Goal: Task Accomplishment & Management: Use online tool/utility

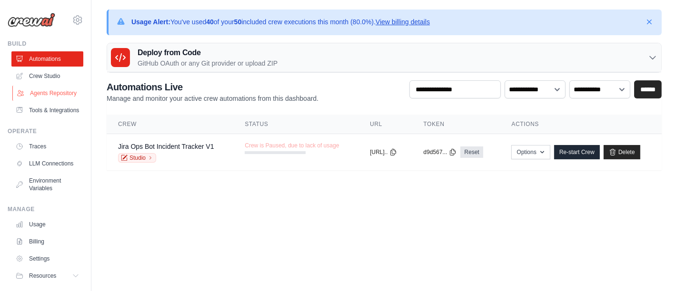
click at [49, 89] on link "Agents Repository" at bounding box center [48, 93] width 72 height 15
click at [49, 71] on link "Crew Studio" at bounding box center [48, 76] width 72 height 15
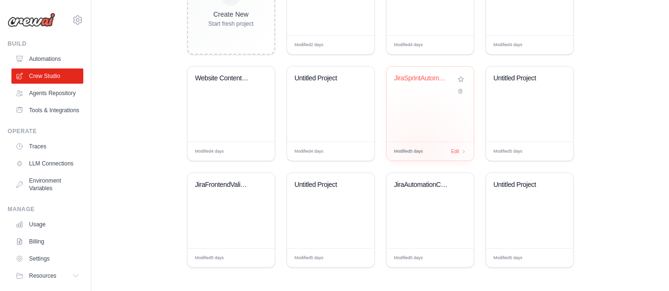
scroll to position [179, 0]
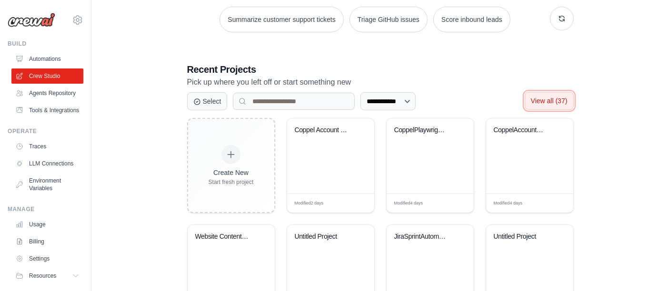
click at [548, 100] on span "View all (37)" at bounding box center [549, 101] width 37 height 8
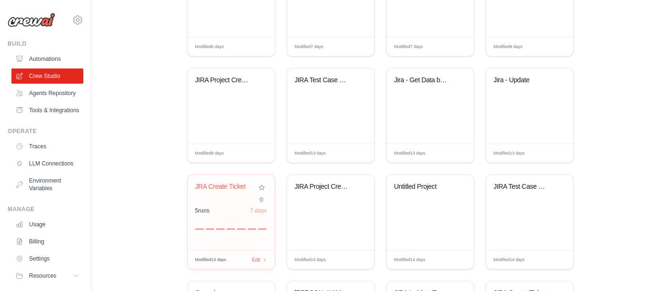
scroll to position [687, 0]
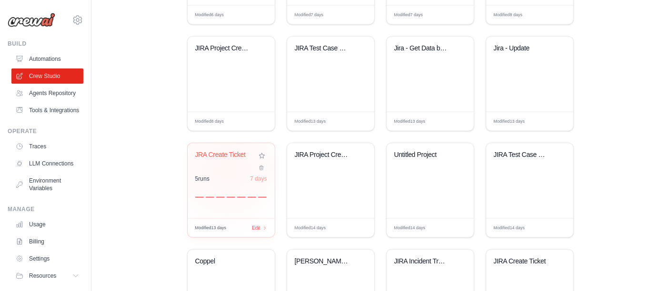
click at [227, 168] on div "JRA Create Ticket" at bounding box center [231, 162] width 72 height 22
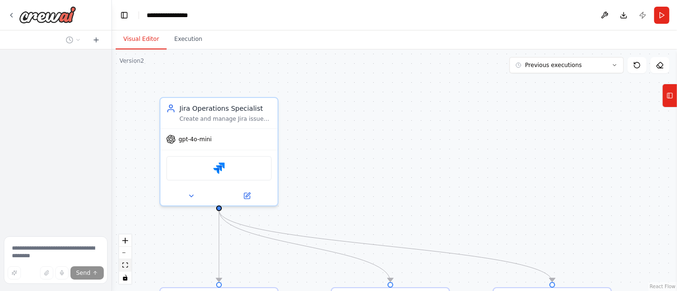
click at [126, 265] on icon "fit view" at bounding box center [125, 265] width 6 height 5
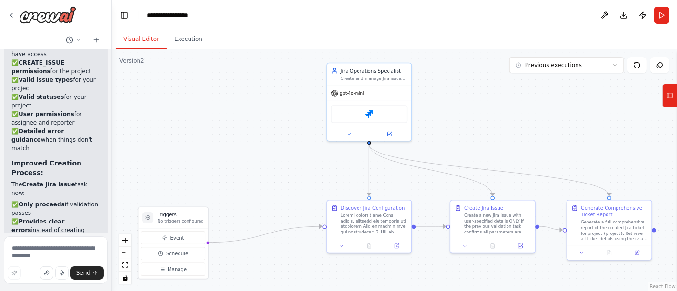
scroll to position [6160, 0]
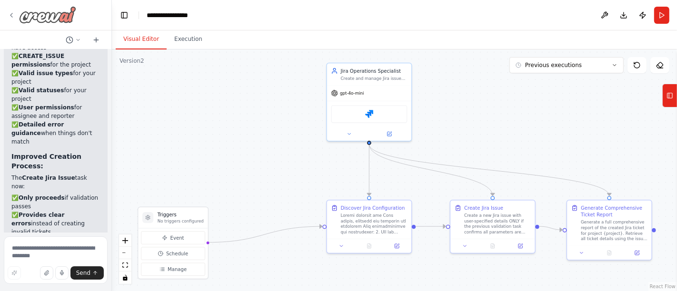
click at [11, 16] on icon at bounding box center [11, 15] width 2 height 4
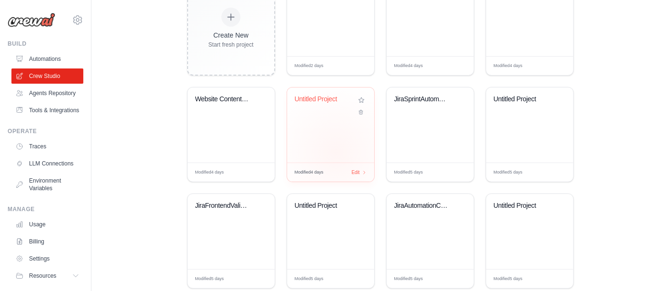
scroll to position [337, 0]
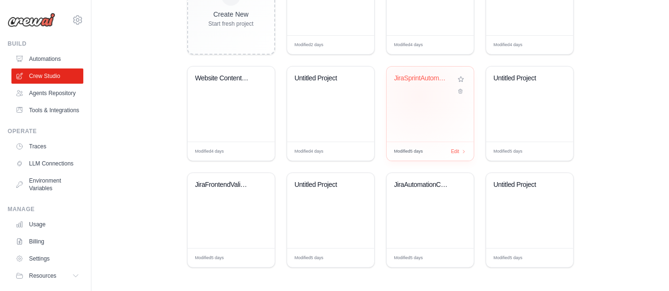
click at [418, 96] on div "JiraSprintAutomationCrew" at bounding box center [429, 104] width 87 height 75
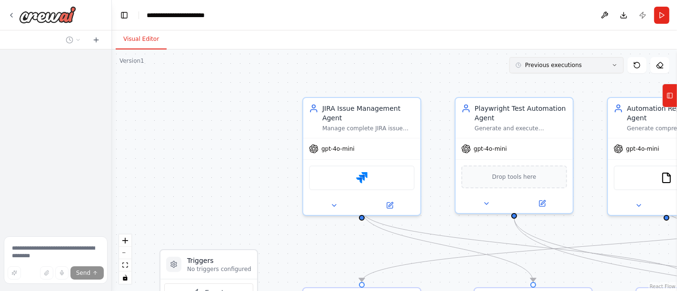
click at [561, 69] on button "Previous executions" at bounding box center [566, 65] width 114 height 16
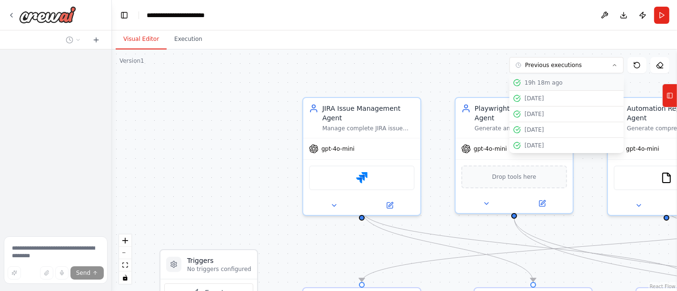
click at [547, 83] on div "19h 18m ago" at bounding box center [572, 83] width 95 height 8
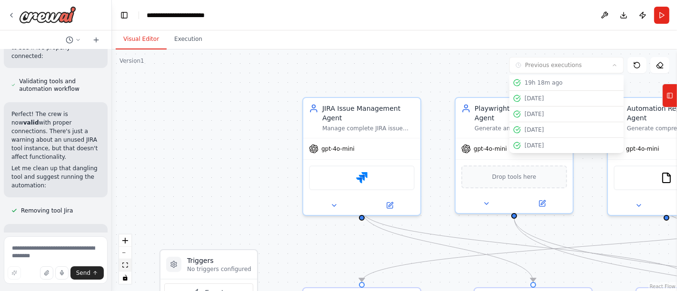
scroll to position [12279, 0]
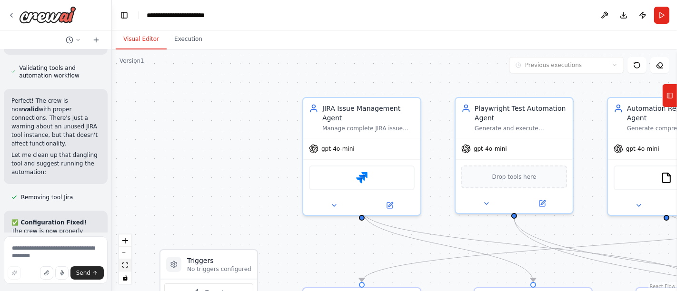
click at [125, 267] on icon "fit view" at bounding box center [125, 265] width 6 height 5
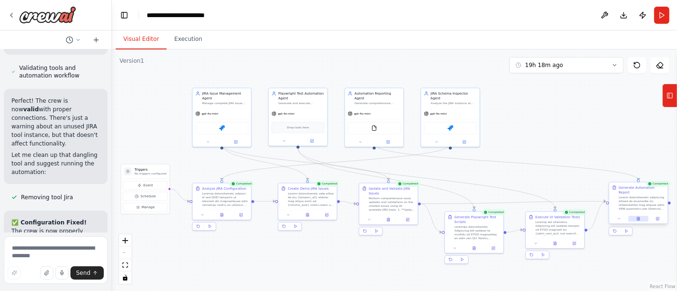
click at [643, 216] on button at bounding box center [638, 219] width 20 height 6
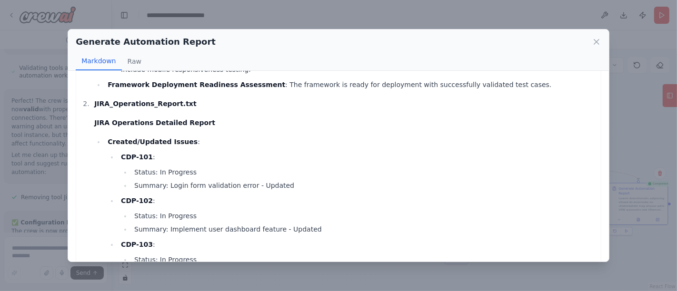
scroll to position [264, 0]
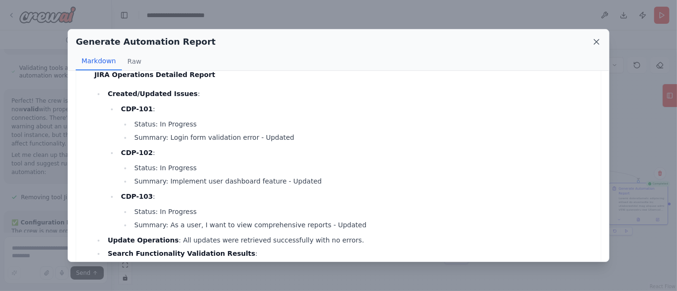
click at [597, 41] on icon at bounding box center [596, 42] width 5 height 5
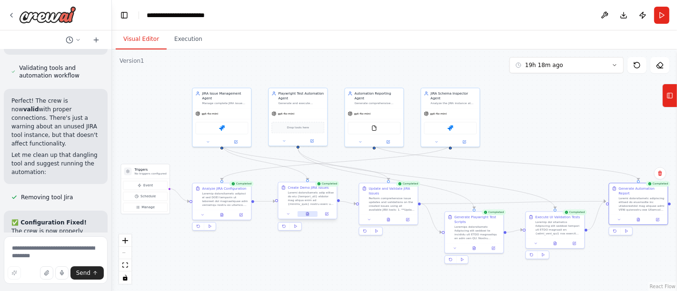
click at [307, 213] on icon at bounding box center [307, 214] width 2 height 3
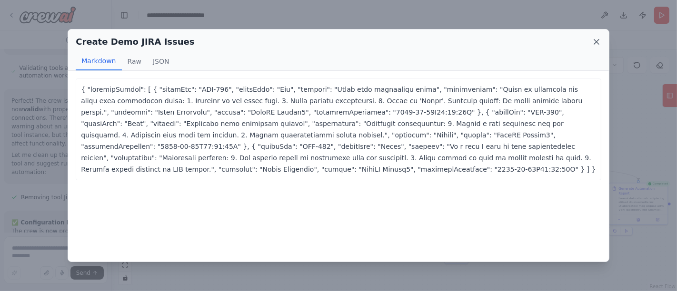
click at [597, 40] on icon at bounding box center [597, 42] width 10 height 10
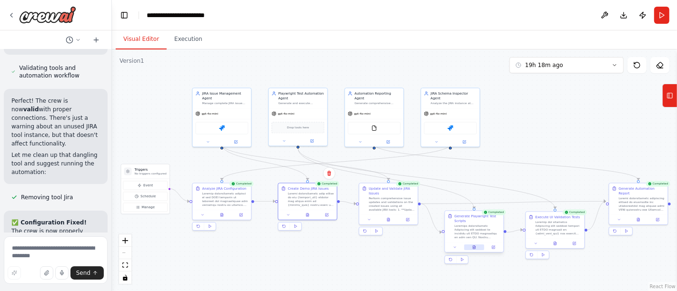
click at [478, 248] on button at bounding box center [474, 248] width 20 height 6
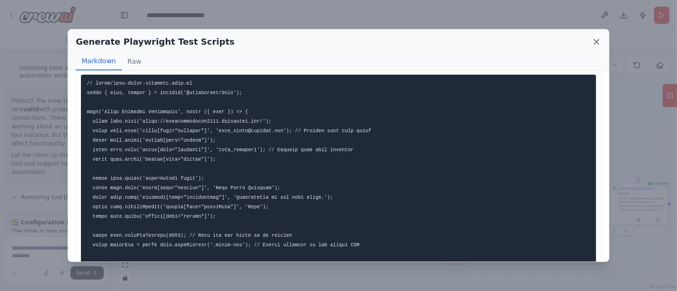
click at [600, 39] on icon at bounding box center [597, 42] width 10 height 10
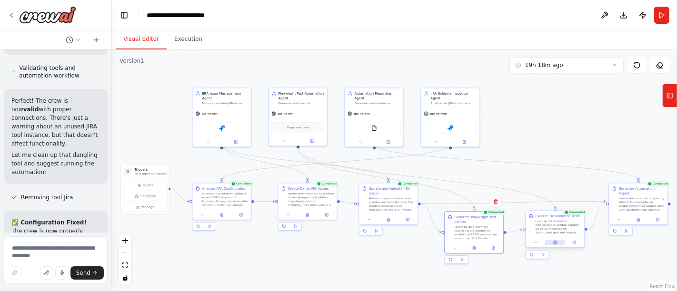
click at [555, 242] on icon at bounding box center [555, 242] width 2 height 3
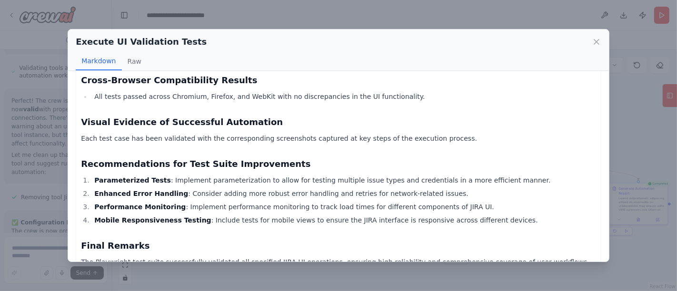
scroll to position [952, 0]
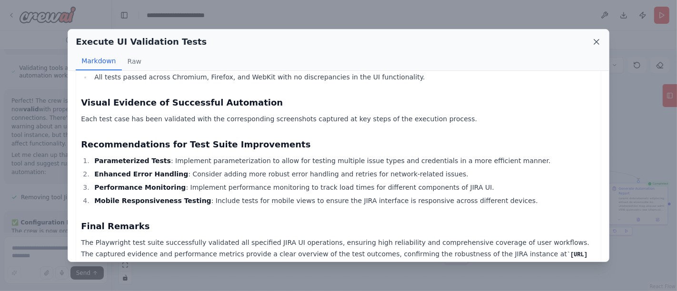
click at [596, 40] on icon at bounding box center [597, 42] width 10 height 10
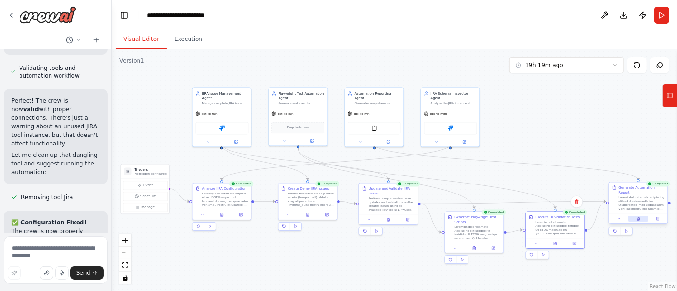
click at [639, 218] on icon at bounding box center [638, 219] width 2 height 3
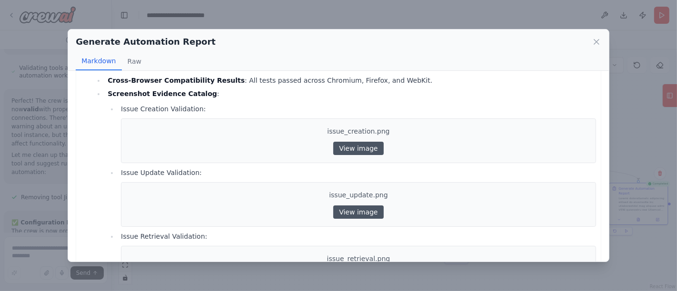
scroll to position [634, 0]
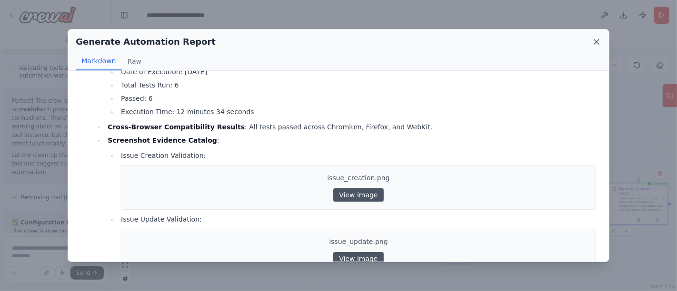
click at [599, 37] on icon at bounding box center [597, 42] width 10 height 10
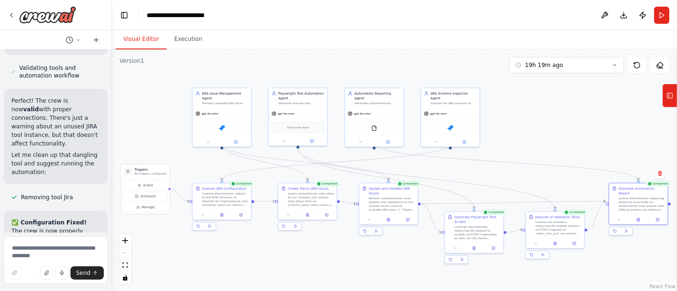
scroll to position [12294, 0]
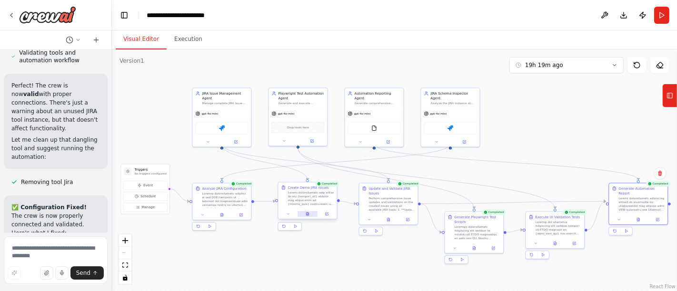
click at [310, 215] on button at bounding box center [307, 214] width 20 height 6
click at [312, 219] on div at bounding box center [307, 214] width 59 height 10
click at [306, 215] on icon at bounding box center [308, 214] width 4 height 4
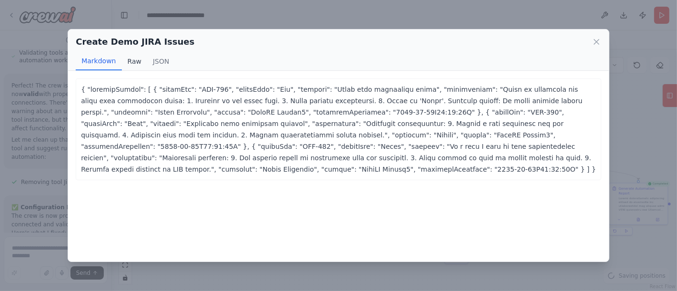
click at [130, 64] on button "Raw" at bounding box center [134, 61] width 25 height 18
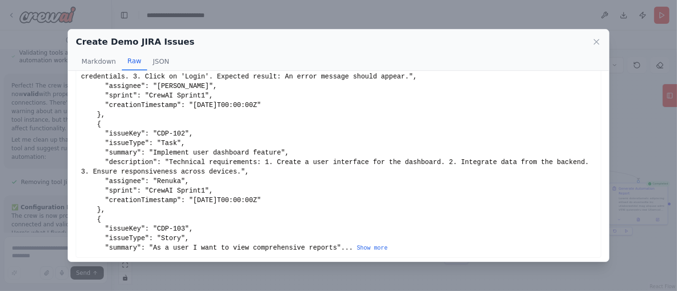
scroll to position [81, 0]
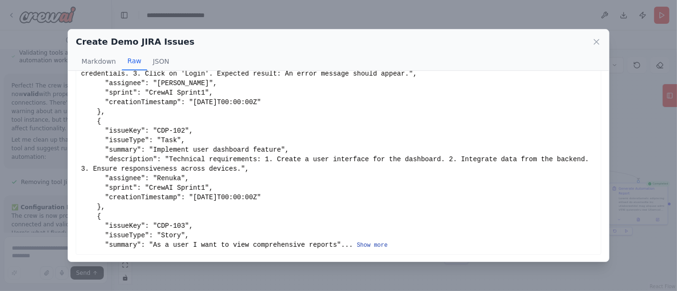
click at [357, 242] on button "Show more" at bounding box center [372, 246] width 31 height 8
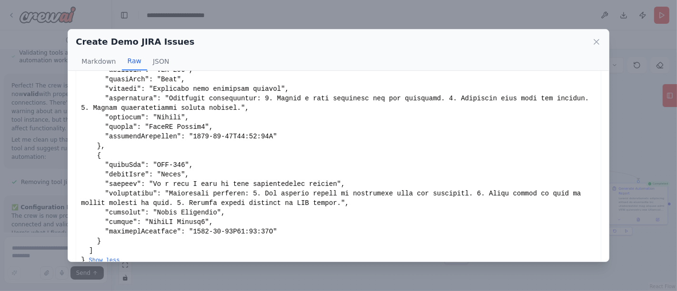
scroll to position [158, 0]
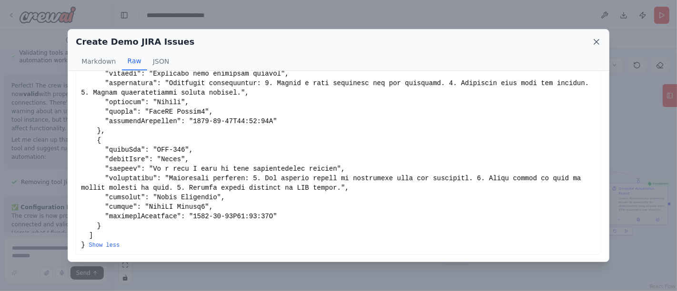
click at [594, 42] on icon at bounding box center [597, 42] width 10 height 10
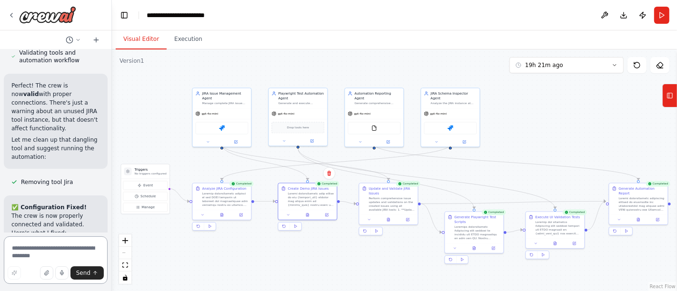
click at [56, 249] on textarea at bounding box center [56, 261] width 104 height 48
type textarea "**********"
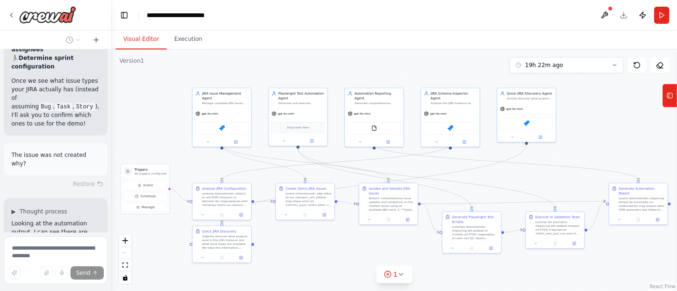
scroll to position [12888, 0]
click at [238, 258] on button at bounding box center [241, 257] width 16 height 6
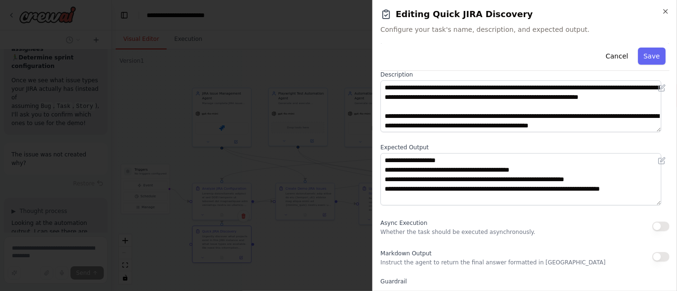
scroll to position [137, 0]
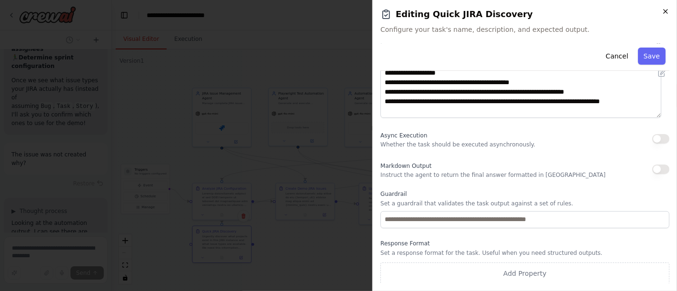
click at [663, 9] on icon "button" at bounding box center [666, 12] width 8 height 8
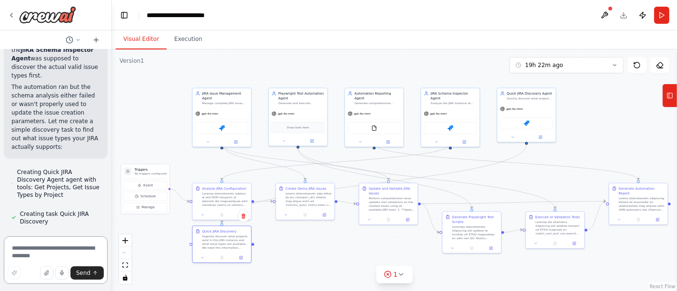
scroll to position [13302, 0]
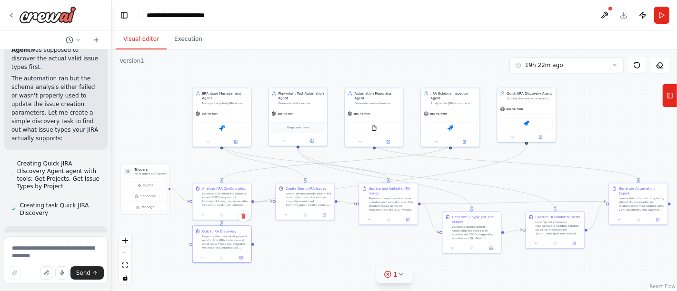
click at [388, 276] on icon at bounding box center [387, 275] width 2 height 2
drag, startPoint x: 438, startPoint y: 273, endPoint x: 357, endPoint y: 274, distance: 80.9
click at [357, 274] on div "Issues found All tasks must be connected" at bounding box center [395, 261] width 108 height 43
copy span "All tasks must be connected"
click at [70, 250] on textarea at bounding box center [56, 261] width 104 height 48
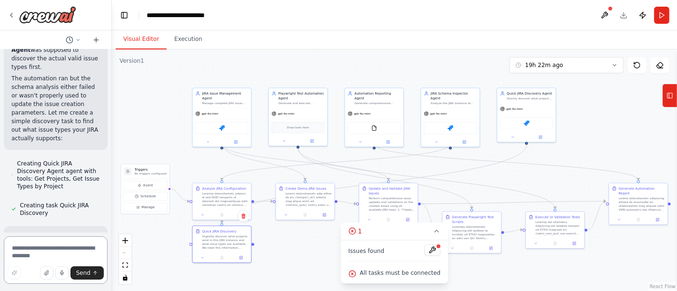
paste textarea "**********"
type textarea "**********"
click at [82, 273] on span "Send" at bounding box center [83, 273] width 14 height 8
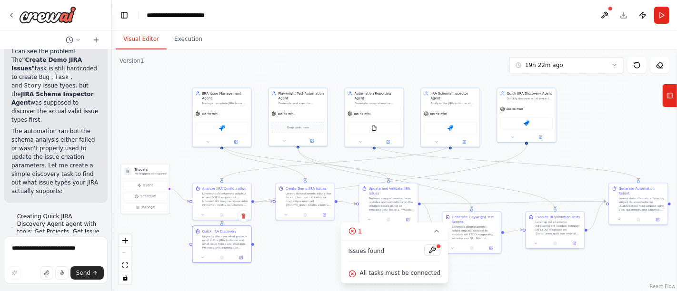
scroll to position [13301, 0]
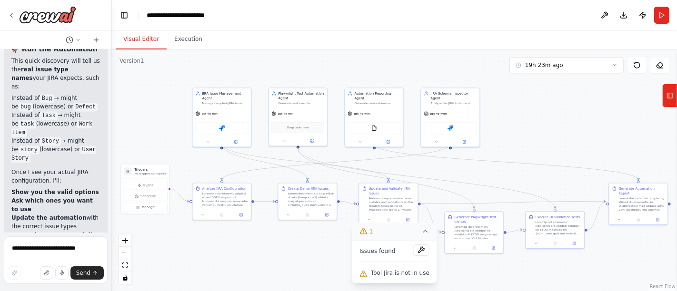
click at [422, 230] on icon at bounding box center [426, 232] width 8 height 8
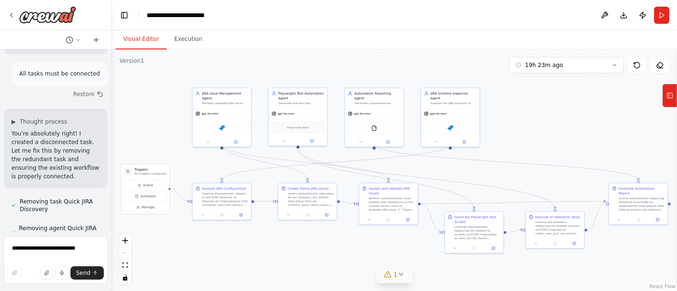
scroll to position [13961, 0]
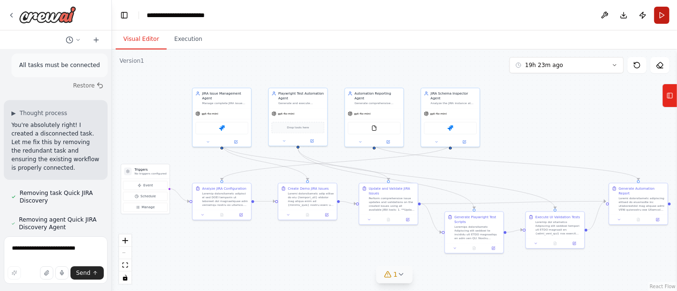
click at [663, 12] on button "Run" at bounding box center [661, 15] width 15 height 17
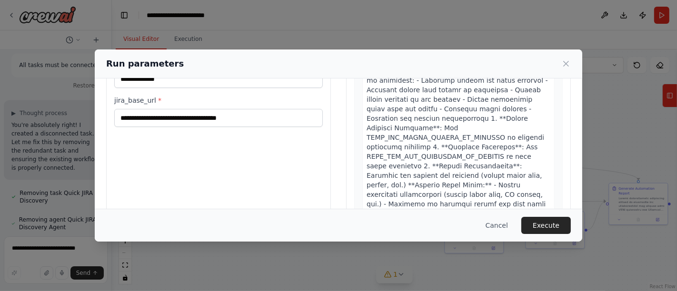
scroll to position [117, 0]
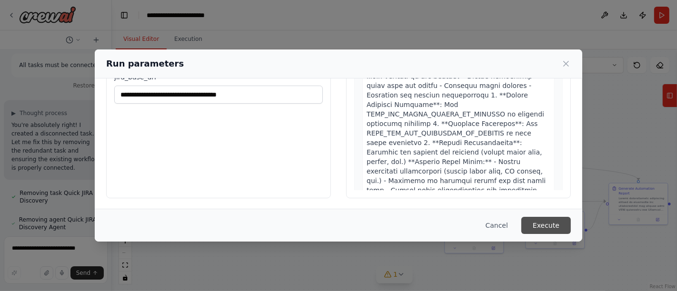
click at [541, 230] on button "Execute" at bounding box center [546, 225] width 50 height 17
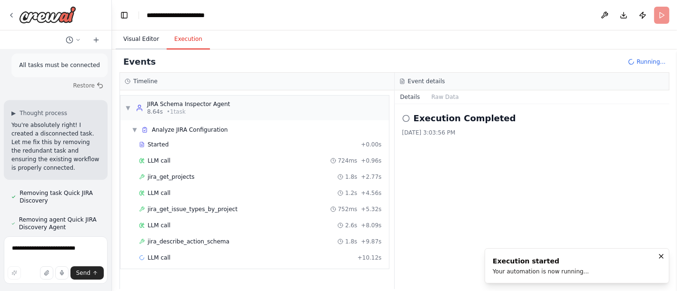
click at [148, 38] on button "Visual Editor" at bounding box center [141, 40] width 51 height 20
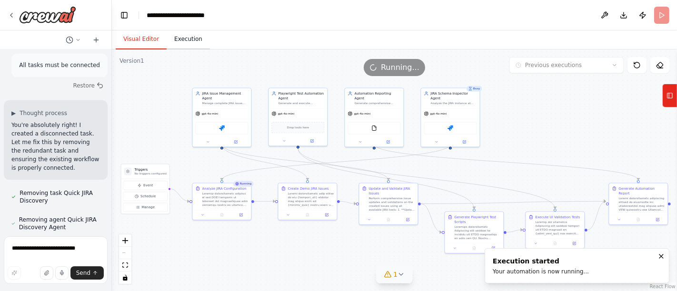
click at [188, 41] on button "Execution" at bounding box center [188, 40] width 43 height 20
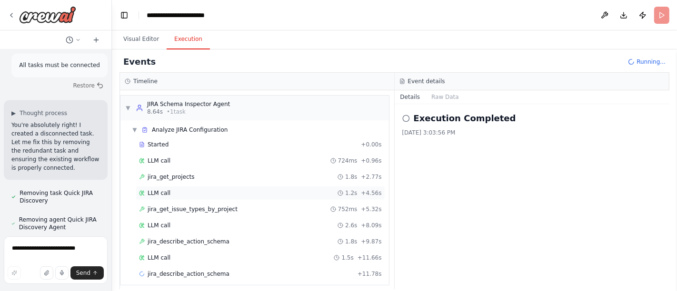
scroll to position [3, 0]
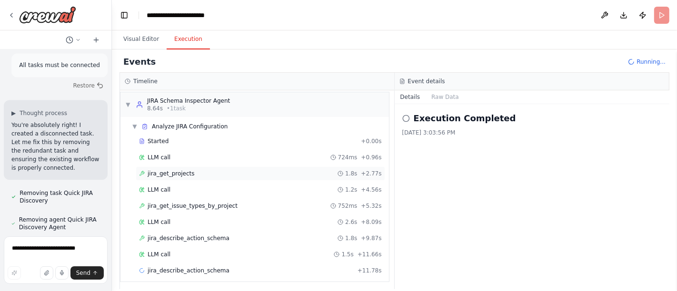
click at [185, 170] on span "jira_get_projects" at bounding box center [171, 174] width 47 height 8
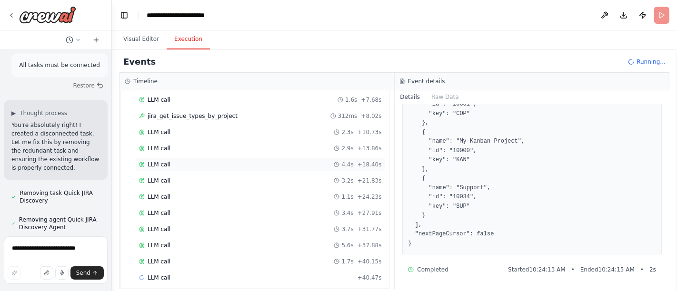
scroll to position [325, 0]
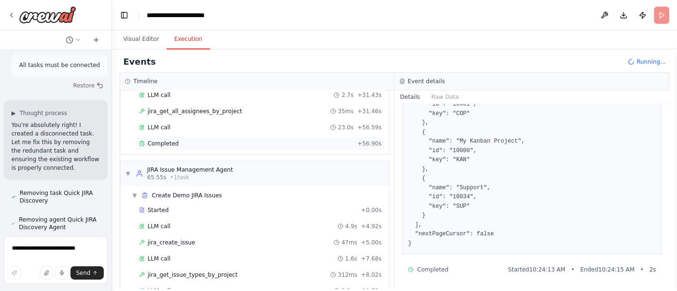
click at [199, 140] on div "Completed" at bounding box center [246, 144] width 215 height 8
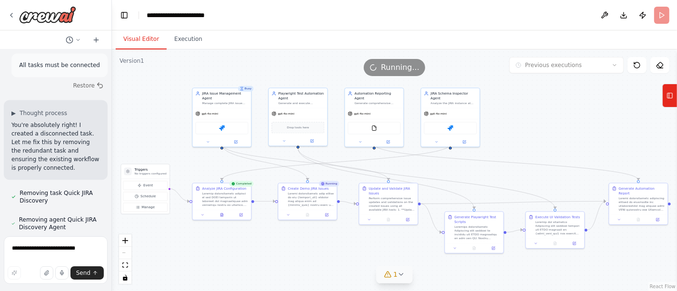
click at [142, 38] on button "Visual Editor" at bounding box center [141, 40] width 51 height 20
click at [187, 45] on button "Execution" at bounding box center [188, 40] width 43 height 20
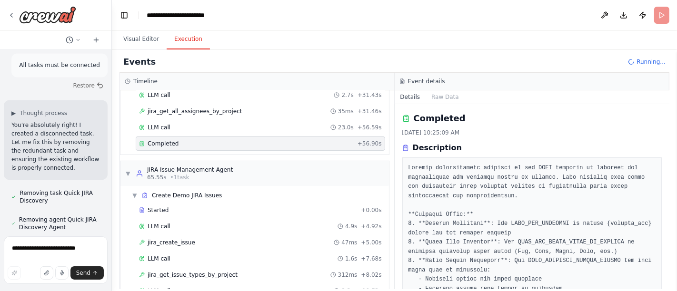
scroll to position [611, 0]
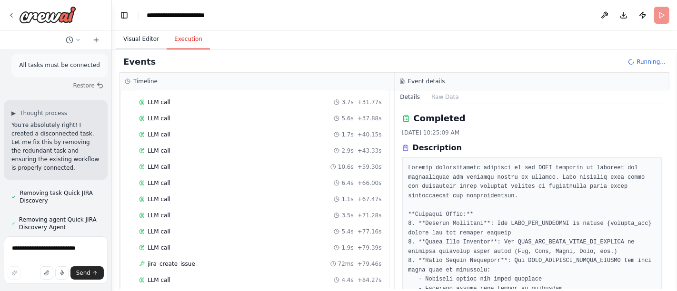
click at [151, 37] on button "Visual Editor" at bounding box center [141, 40] width 51 height 20
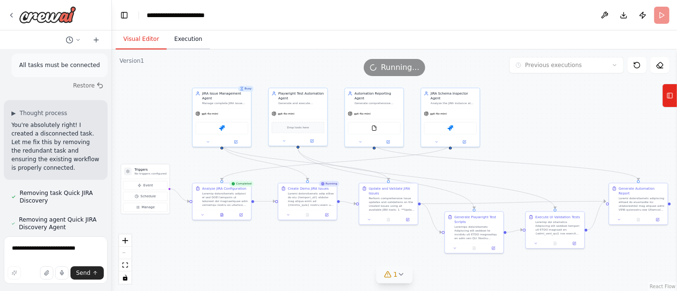
click at [181, 40] on button "Execution" at bounding box center [188, 40] width 43 height 20
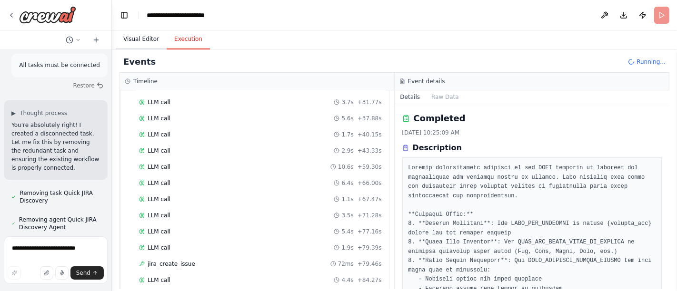
click at [140, 39] on button "Visual Editor" at bounding box center [141, 40] width 51 height 20
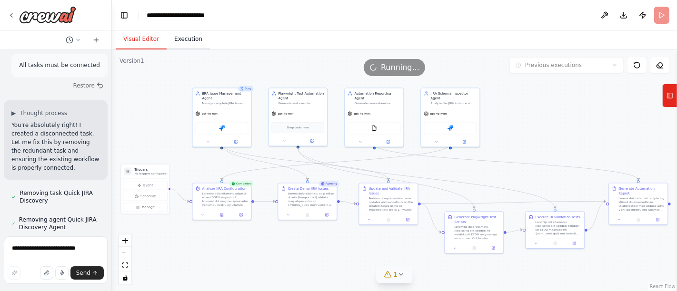
click at [184, 41] on button "Execution" at bounding box center [188, 40] width 43 height 20
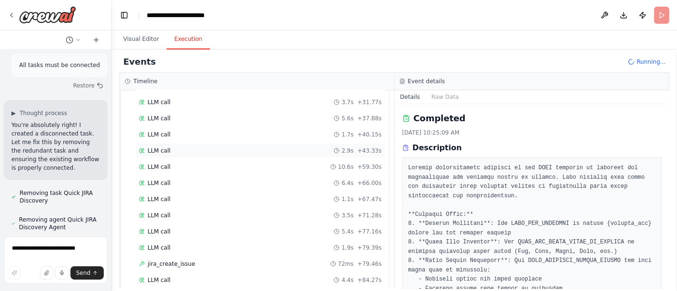
scroll to position [706, 0]
click at [149, 42] on button "Visual Editor" at bounding box center [141, 40] width 51 height 20
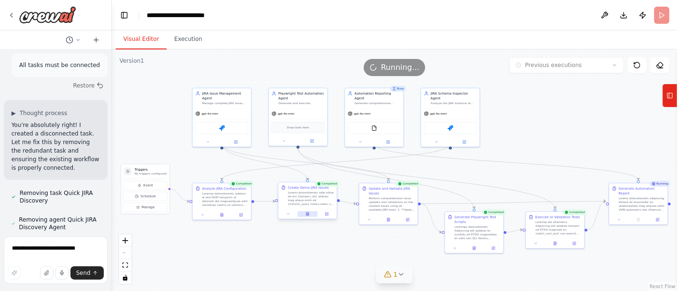
click at [310, 214] on button at bounding box center [307, 214] width 20 height 6
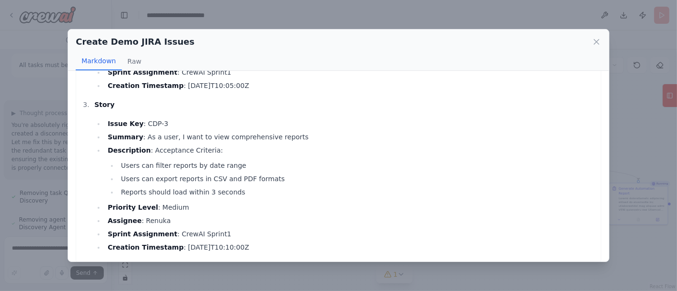
scroll to position [337, 0]
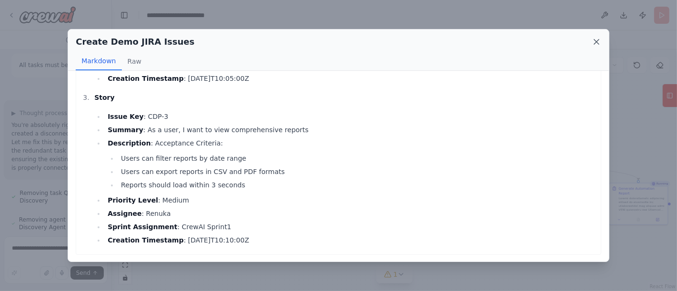
click at [597, 45] on icon at bounding box center [597, 42] width 10 height 10
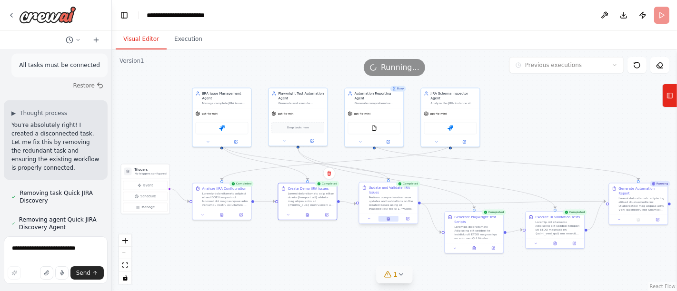
click at [386, 217] on button at bounding box center [388, 219] width 20 height 6
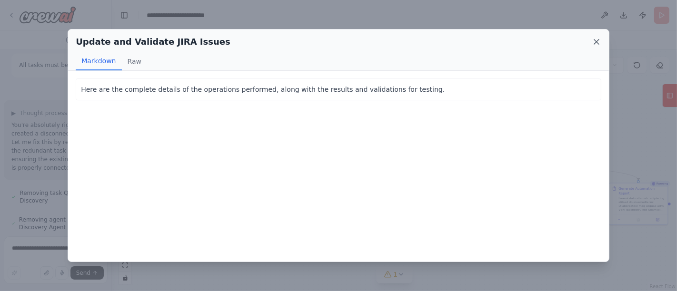
click at [594, 42] on icon at bounding box center [597, 42] width 10 height 10
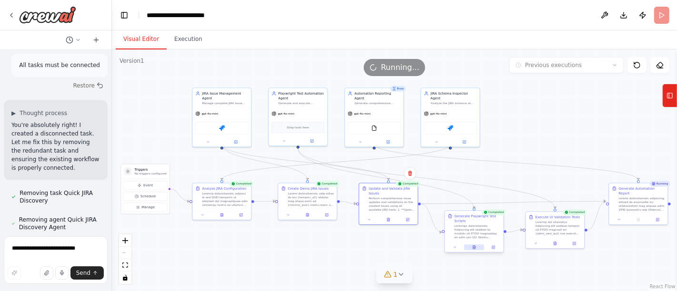
click at [474, 247] on icon at bounding box center [474, 247] width 2 height 3
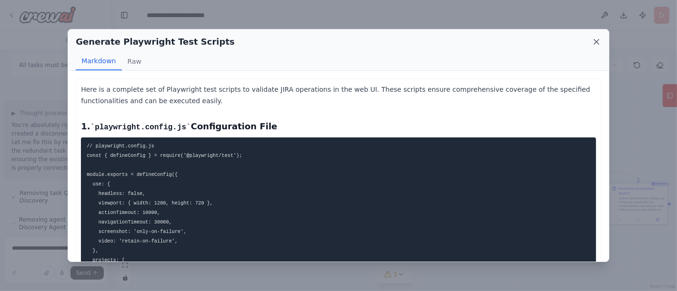
click at [597, 41] on icon at bounding box center [597, 42] width 10 height 10
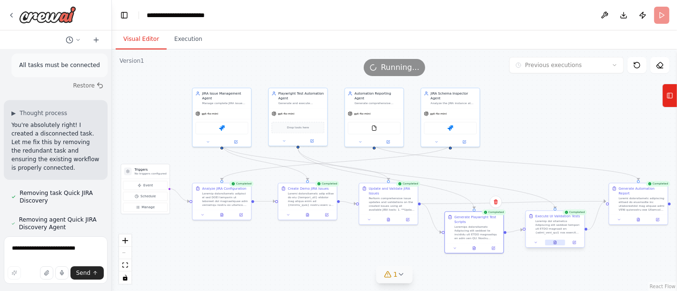
click at [554, 244] on icon at bounding box center [555, 243] width 4 height 4
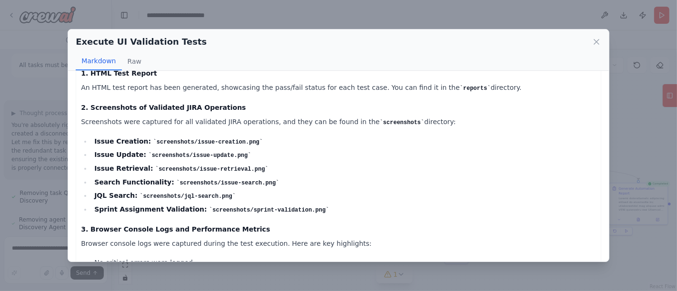
scroll to position [264, 0]
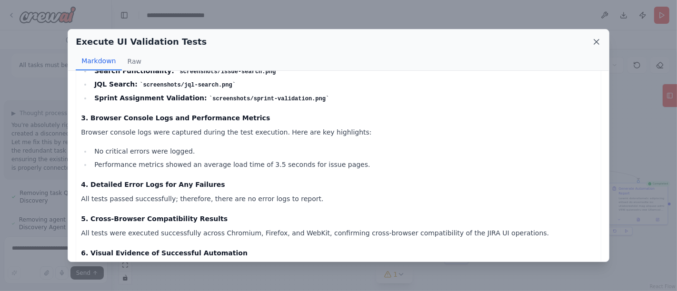
click at [597, 40] on icon at bounding box center [596, 42] width 5 height 5
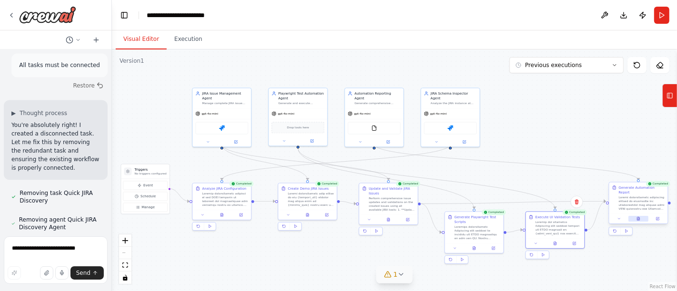
click at [639, 217] on icon at bounding box center [638, 219] width 4 height 4
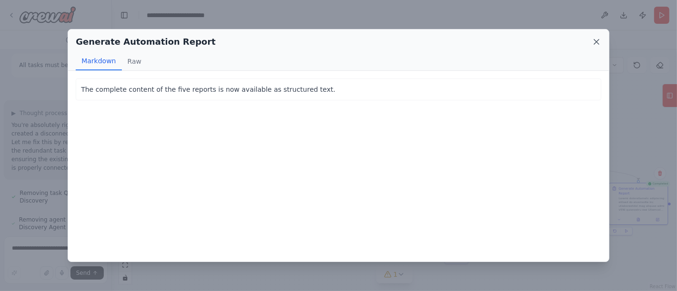
click at [593, 44] on icon at bounding box center [597, 42] width 10 height 10
